Goal: Register for event/course

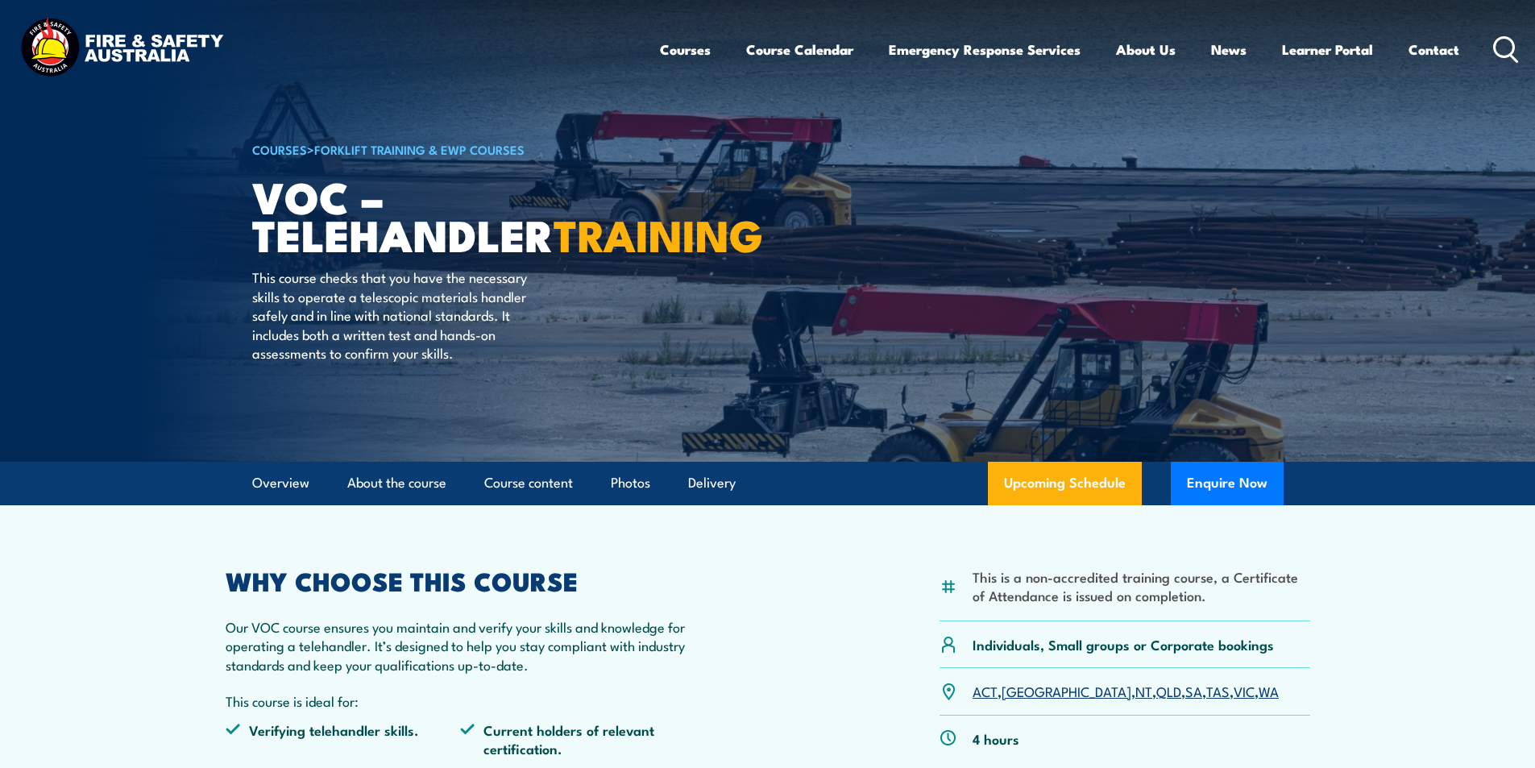
click at [694, 695] on p "This course is ideal for:" at bounding box center [461, 700] width 470 height 19
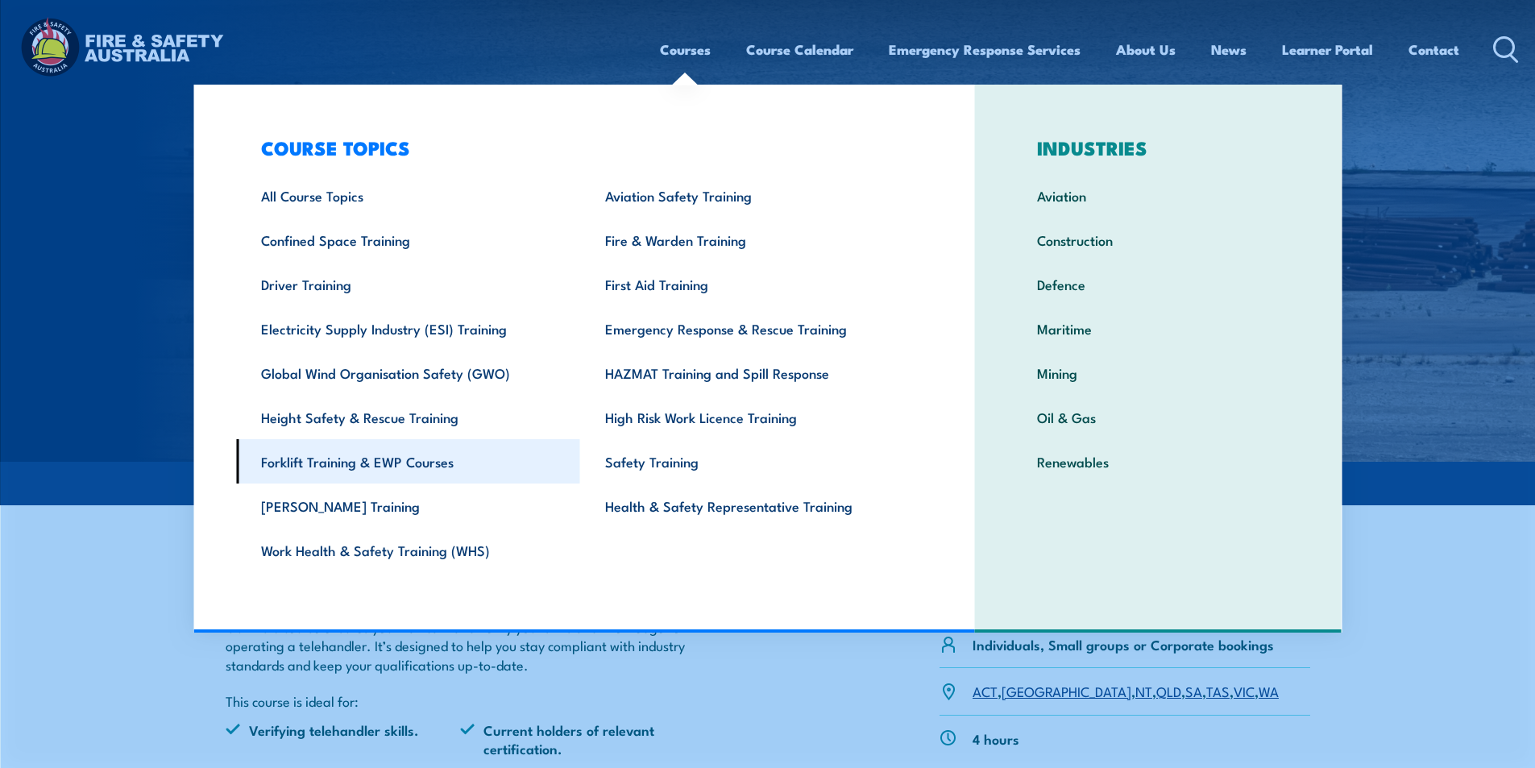
click at [370, 475] on link "Forklift Training & EWP Courses" at bounding box center [408, 461] width 344 height 44
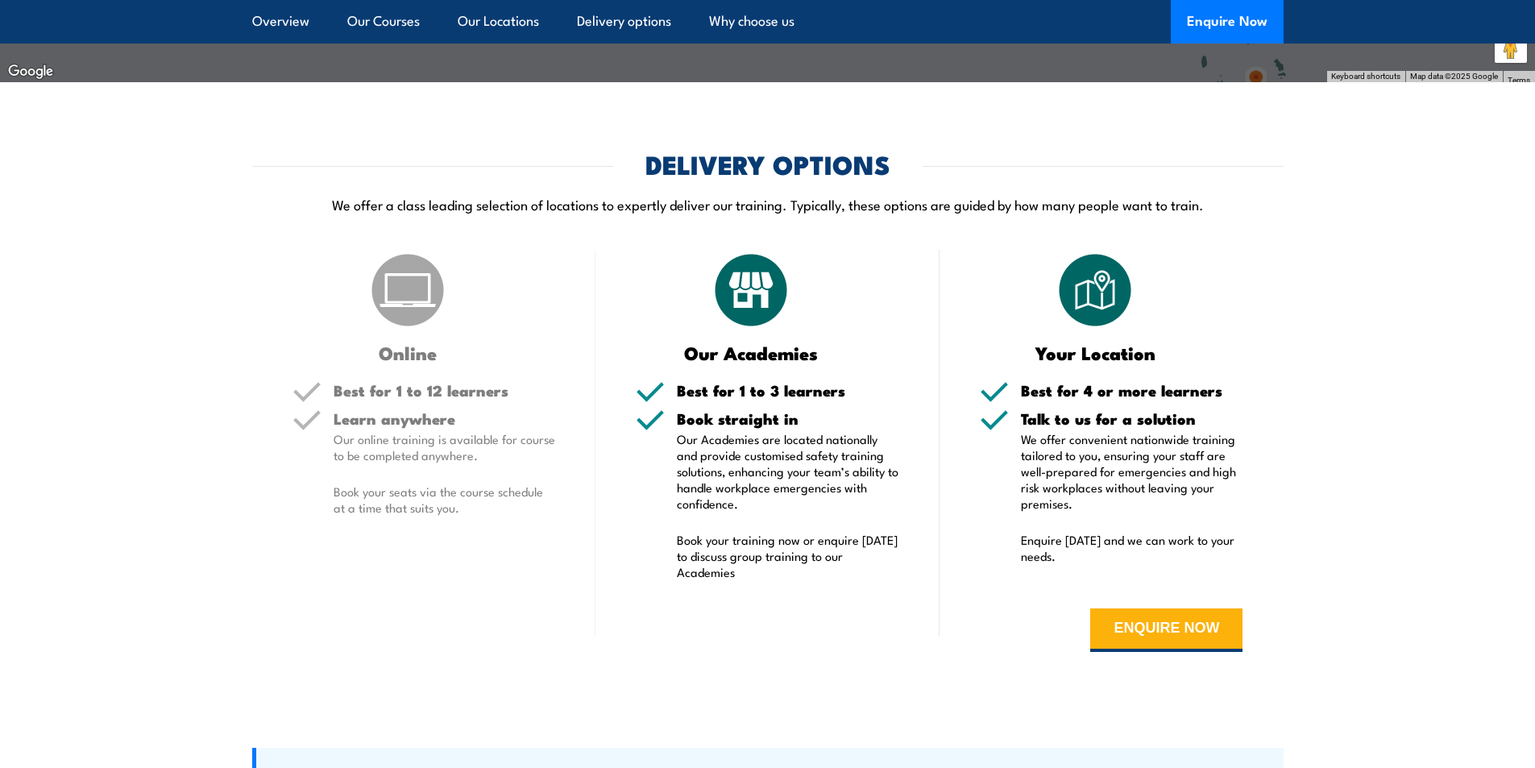
scroll to position [3625, 0]
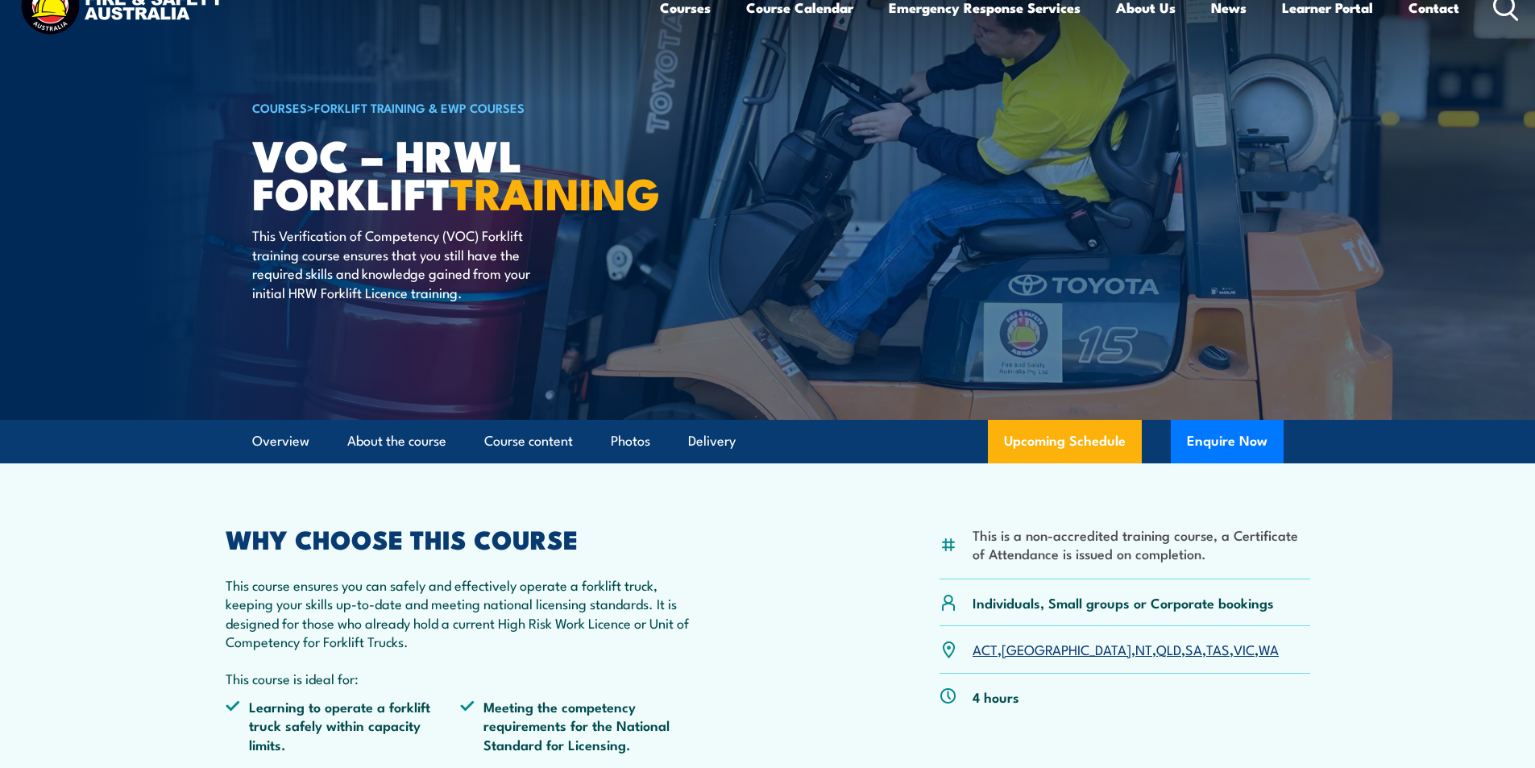
scroll to position [81, 0]
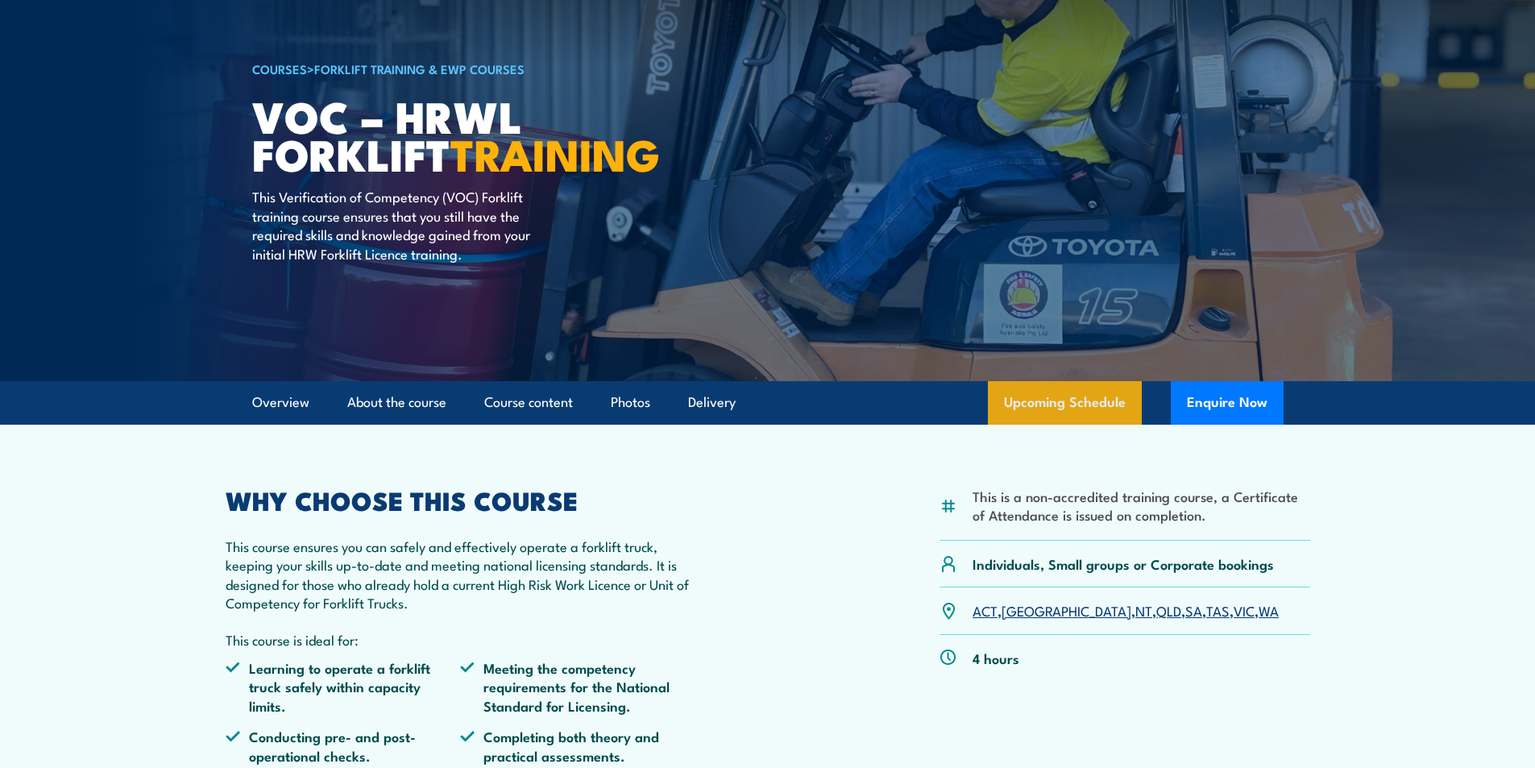
click at [1055, 392] on link "Upcoming Schedule" at bounding box center [1065, 403] width 154 height 44
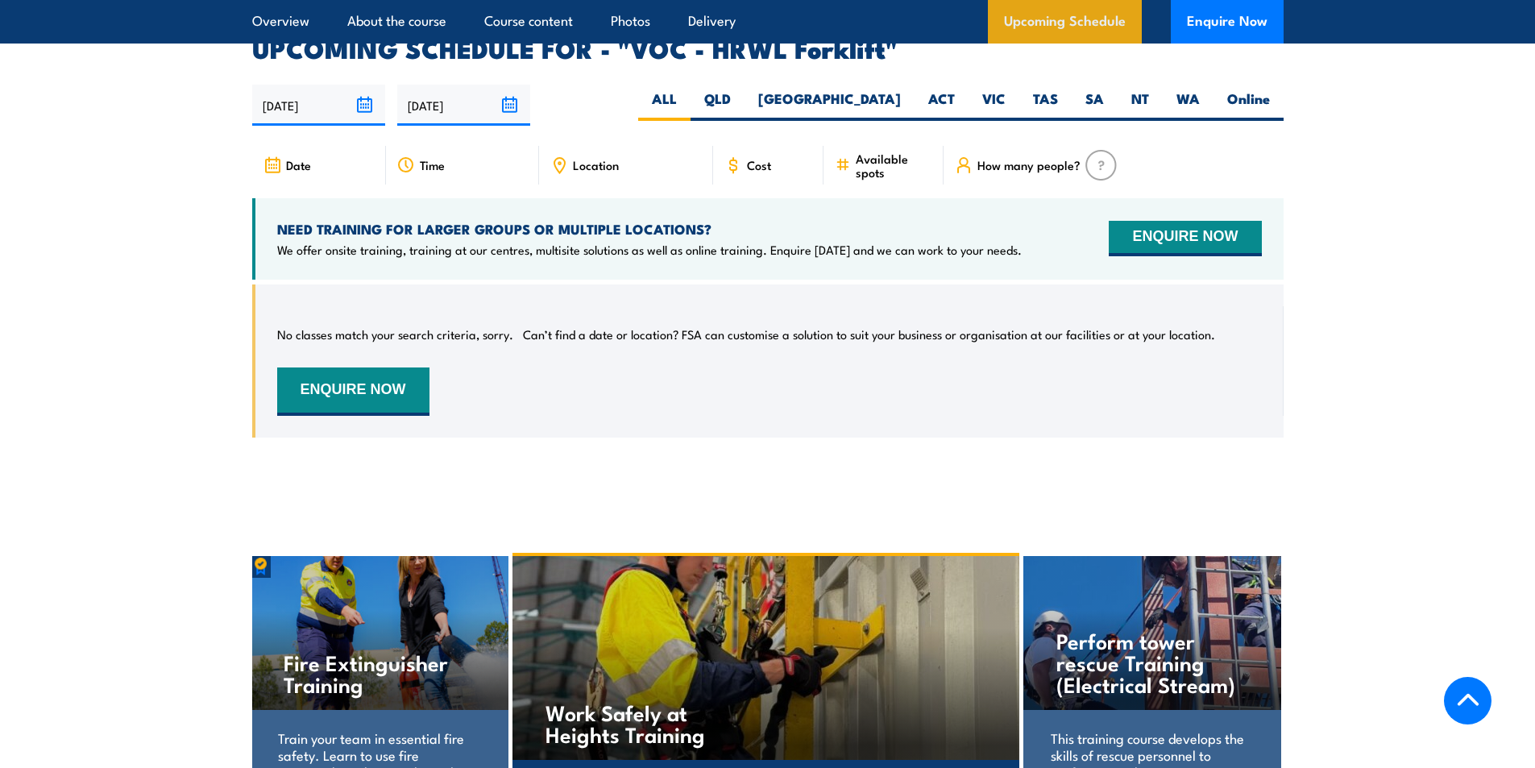
scroll to position [2473, 0]
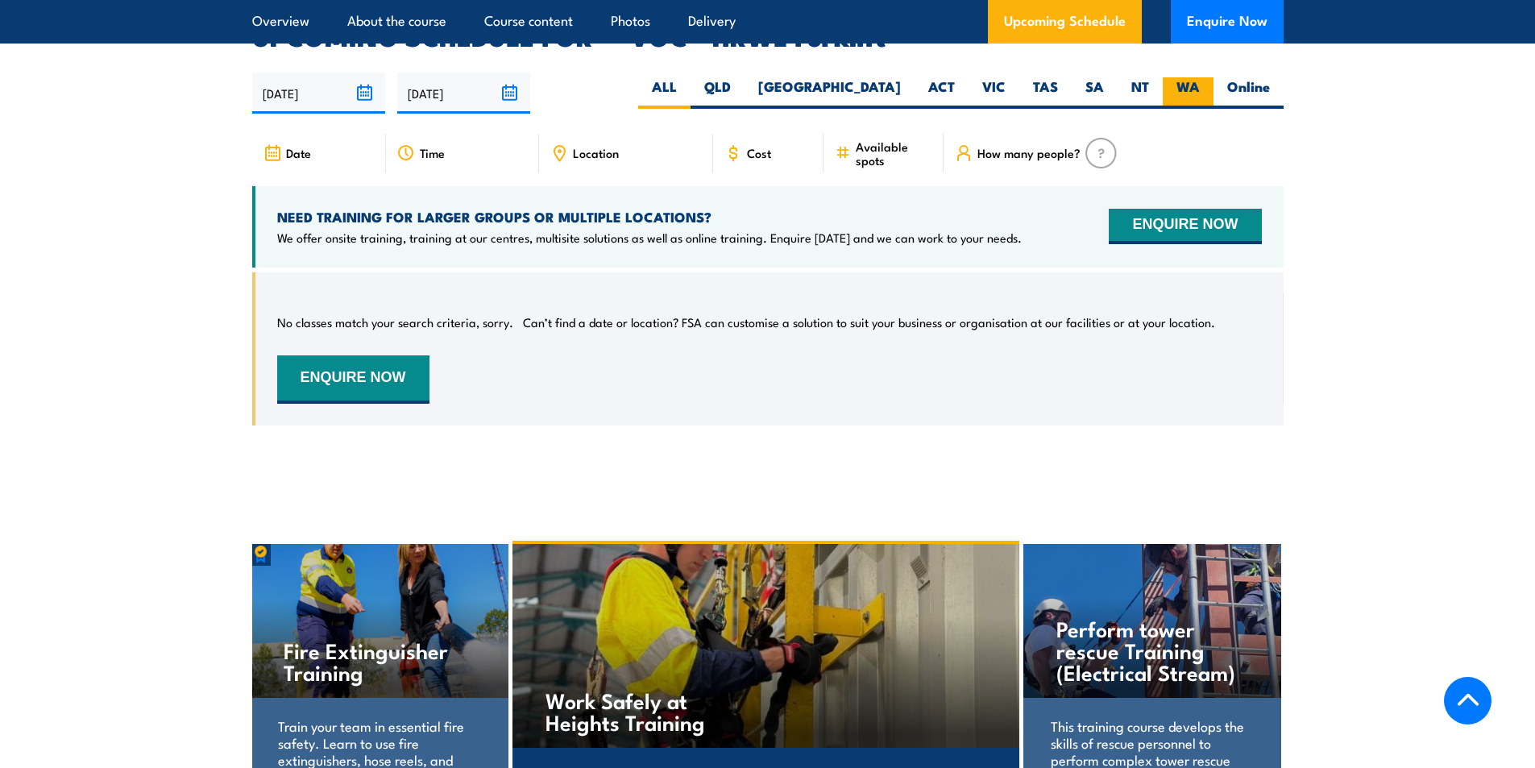
click at [1187, 77] on label "WA" at bounding box center [1187, 92] width 51 height 31
click at [1199, 77] on input "WA" at bounding box center [1204, 82] width 10 height 10
radio input "true"
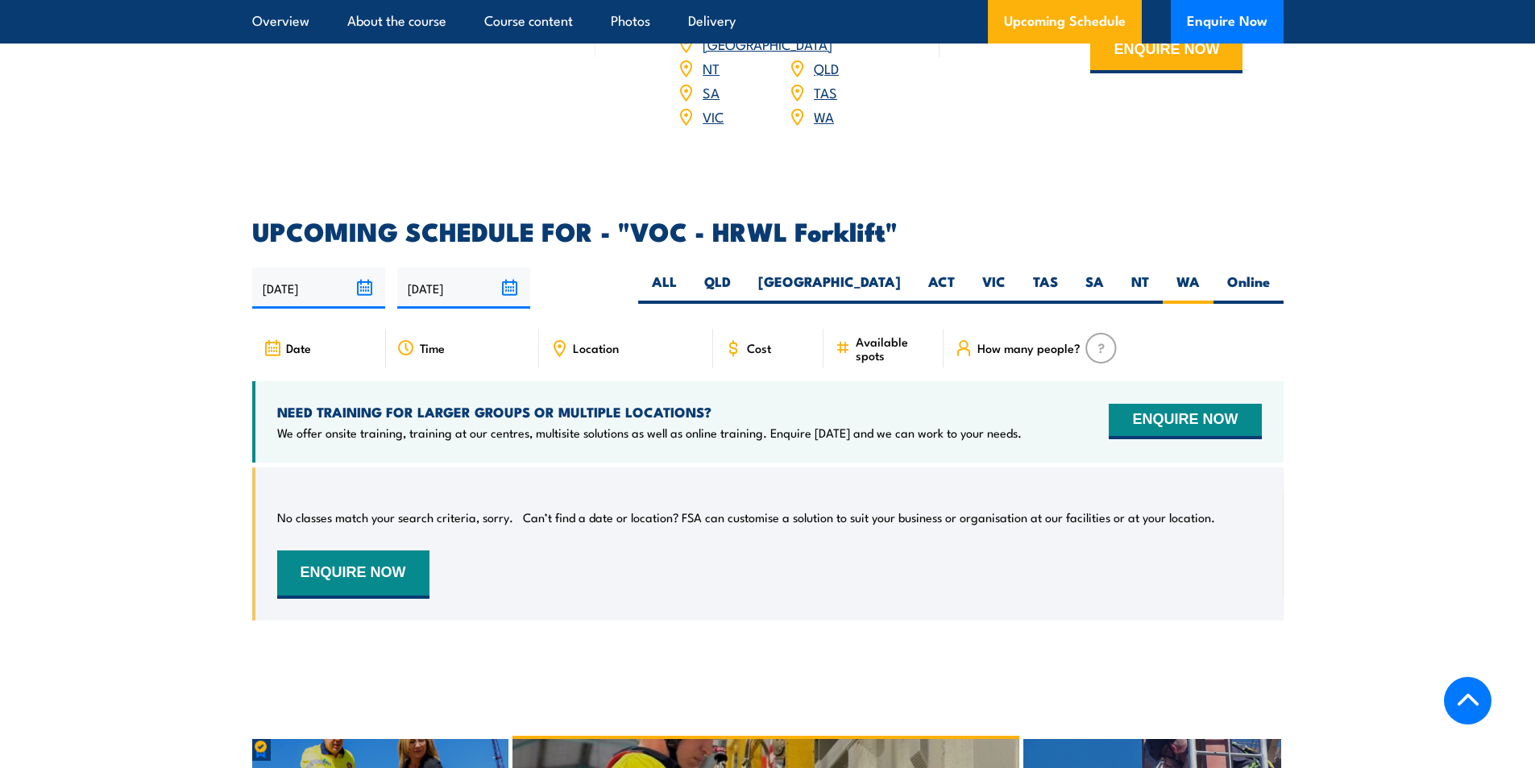
scroll to position [2231, 0]
